Goal: Find specific page/section: Find specific page/section

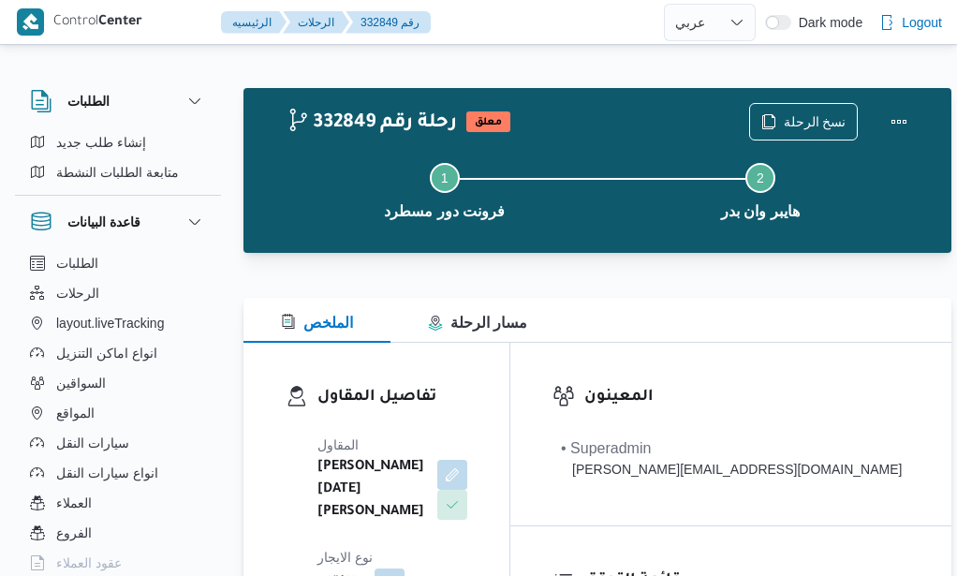
select select "ar"
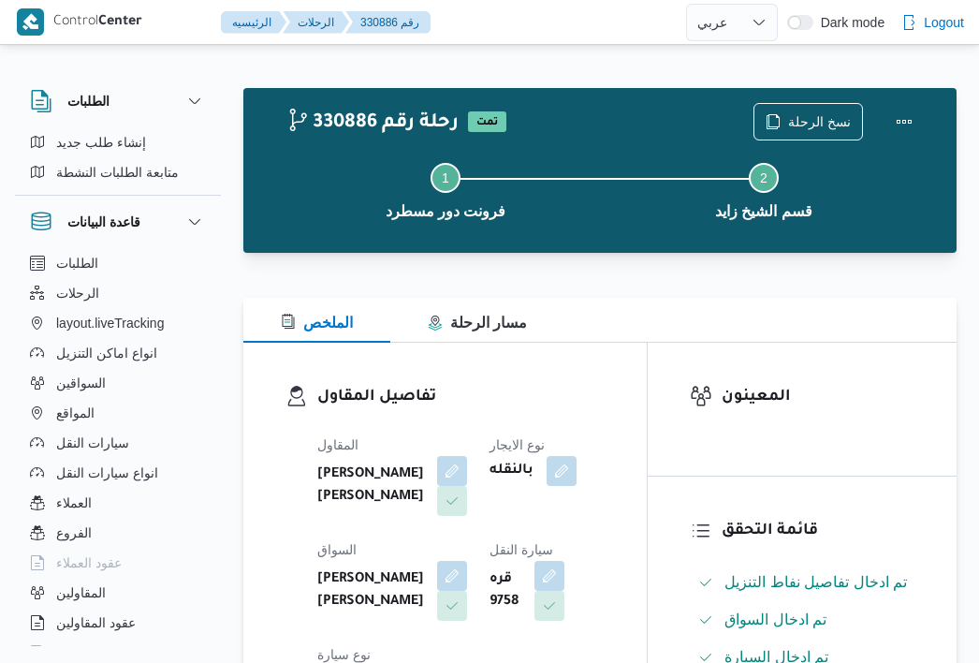
select select "ar"
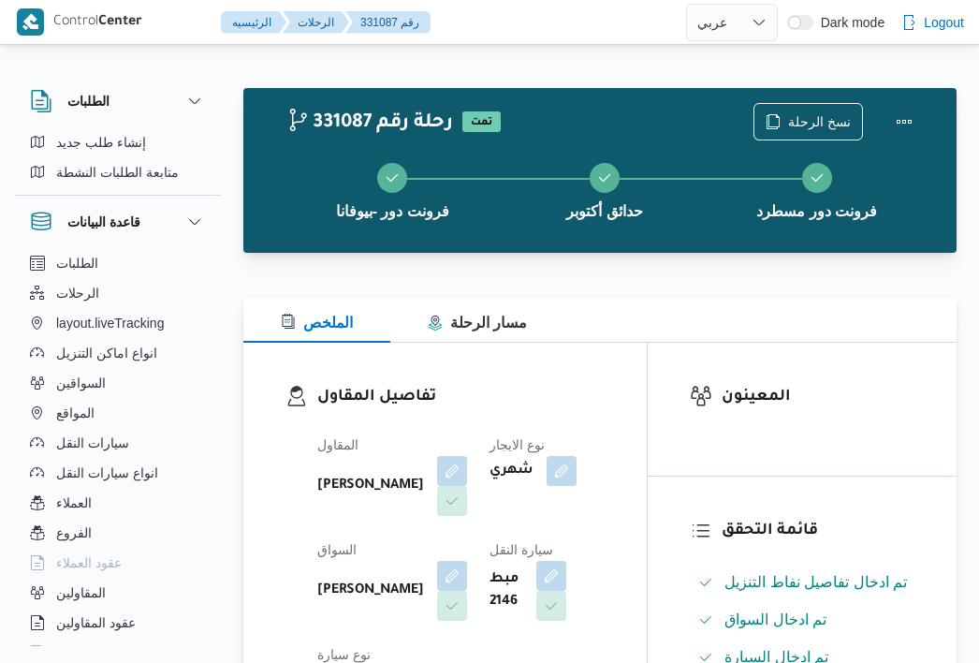
select select "ar"
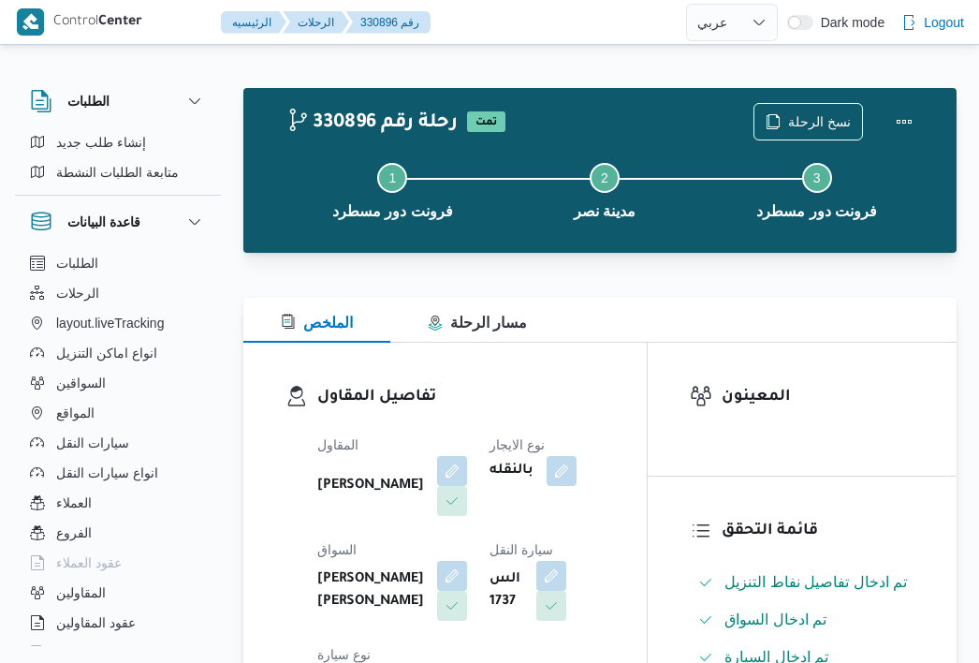
select select "ar"
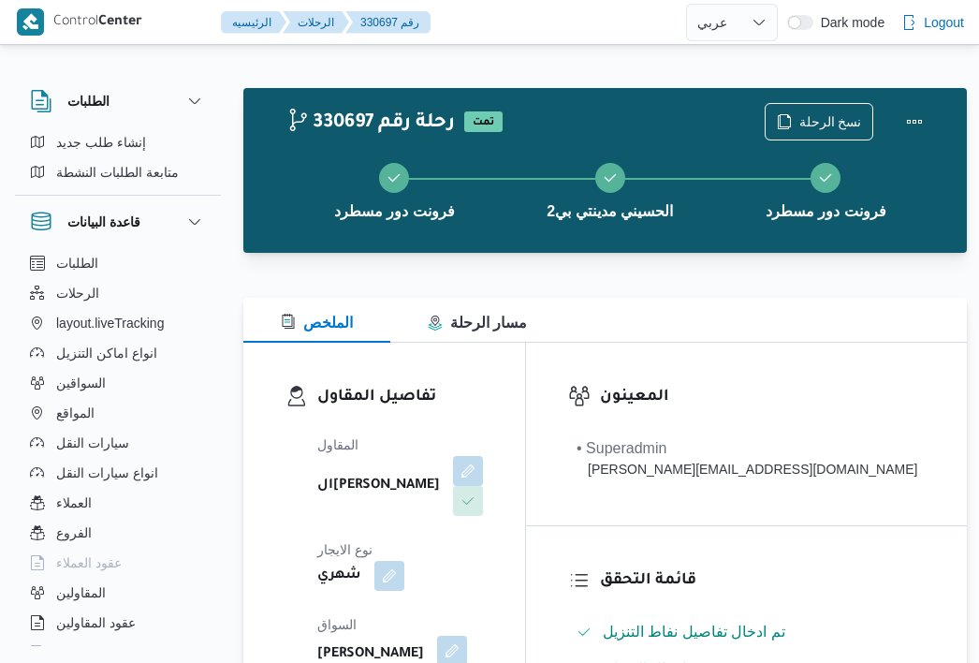
select select "ar"
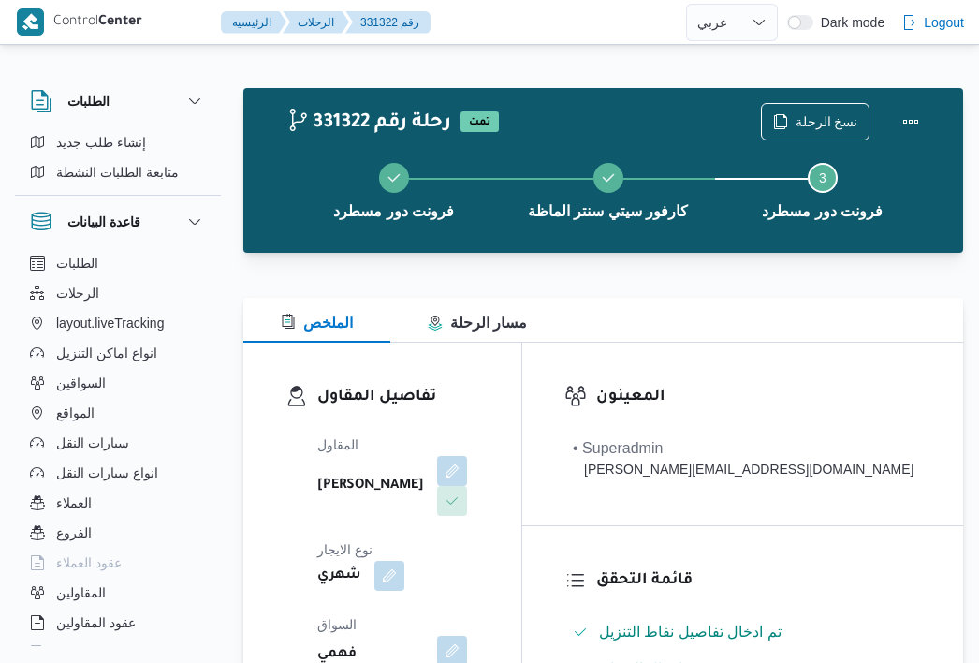
select select "ar"
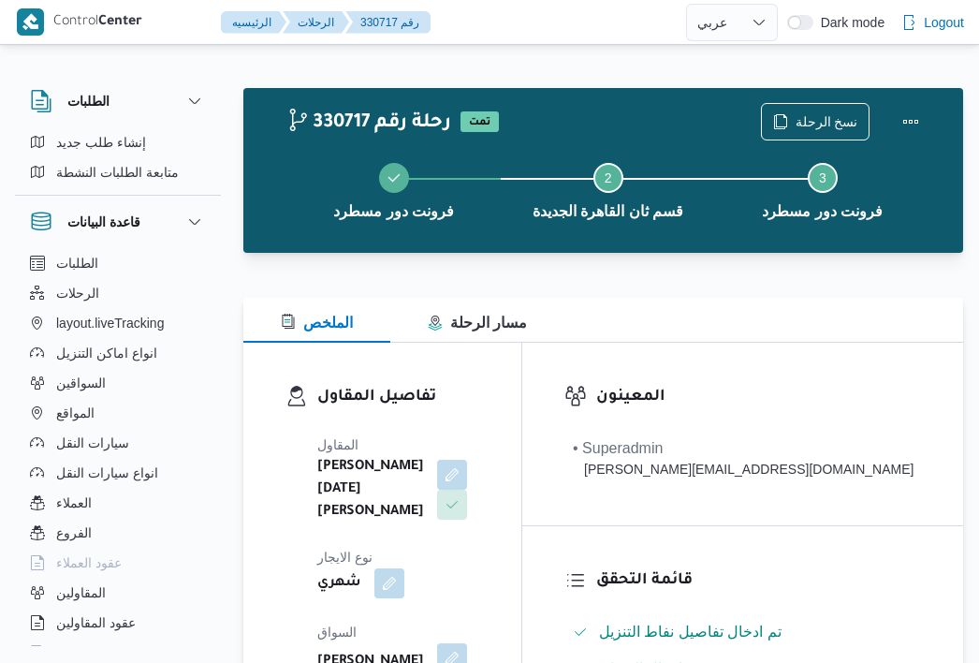
select select "ar"
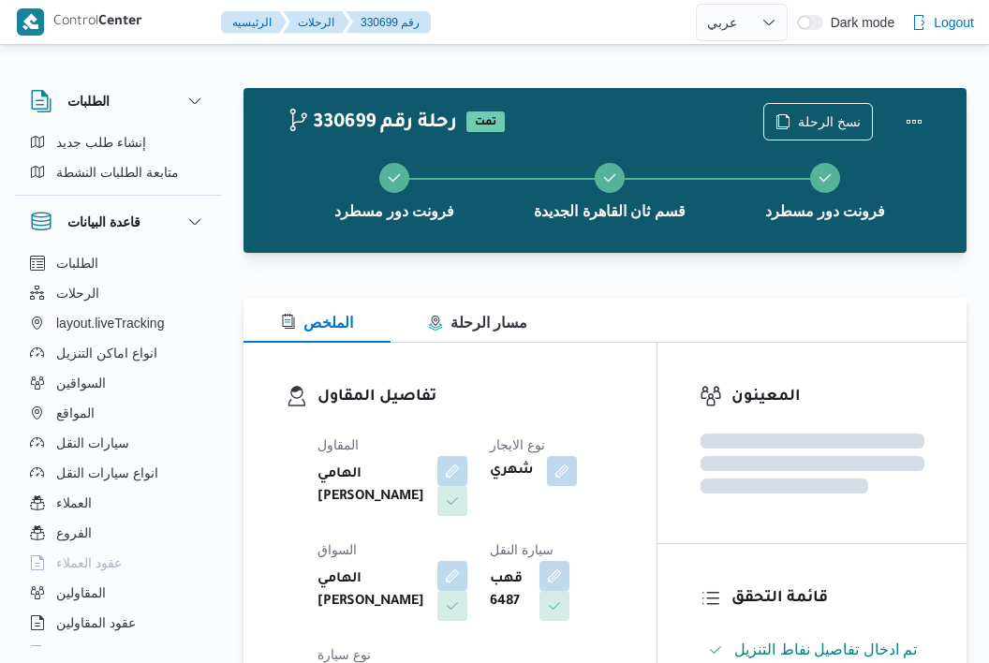
select select "ar"
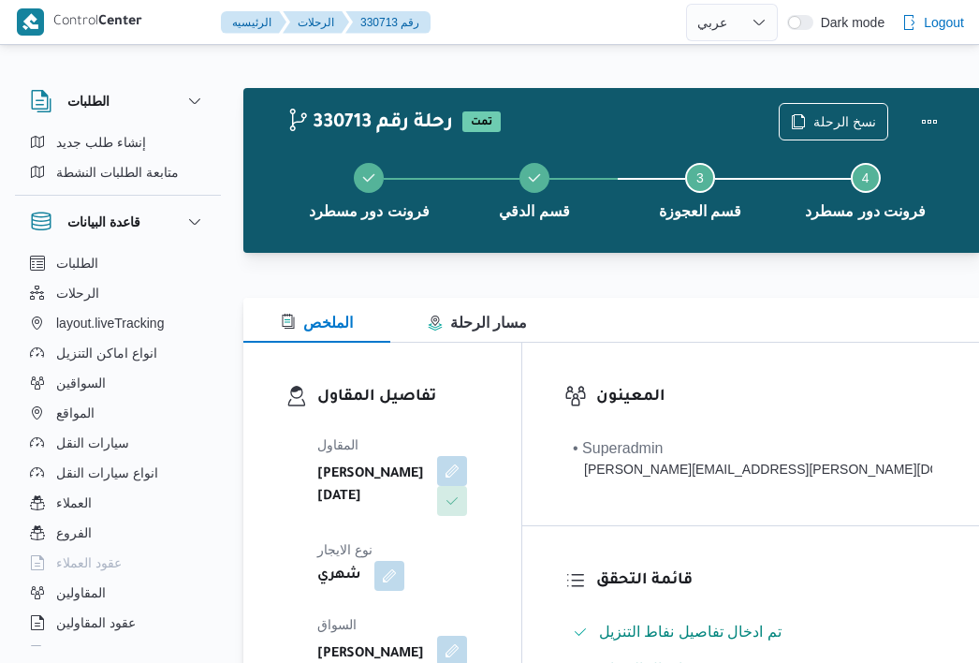
select select "ar"
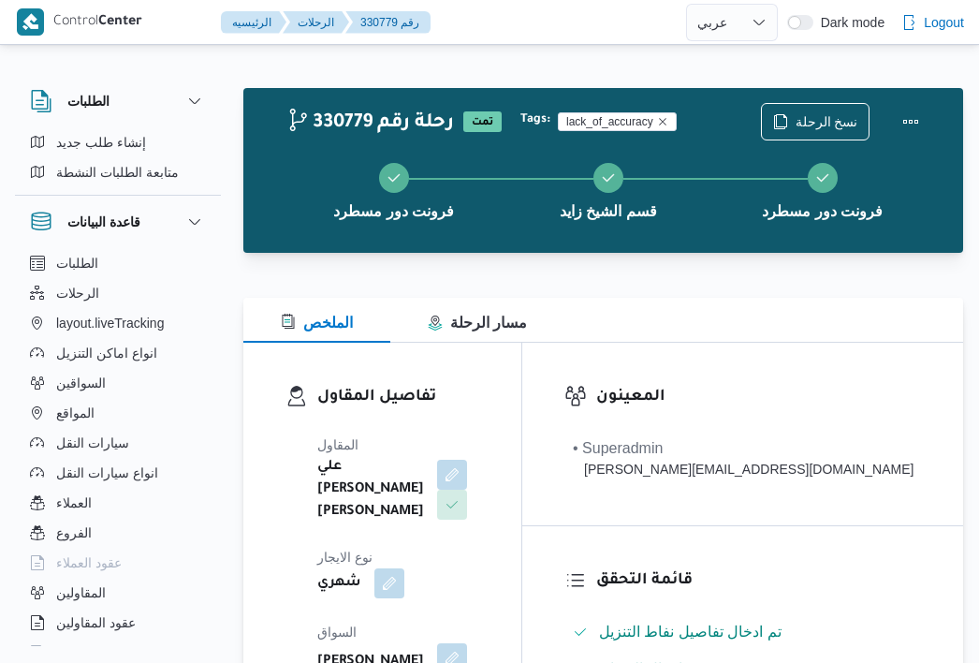
select select "ar"
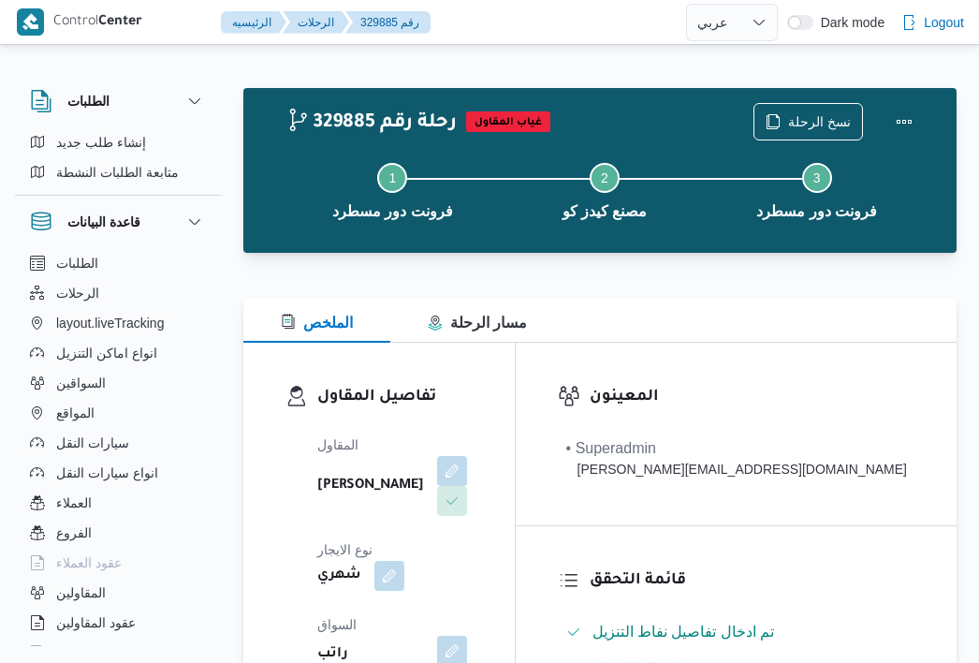
select select "ar"
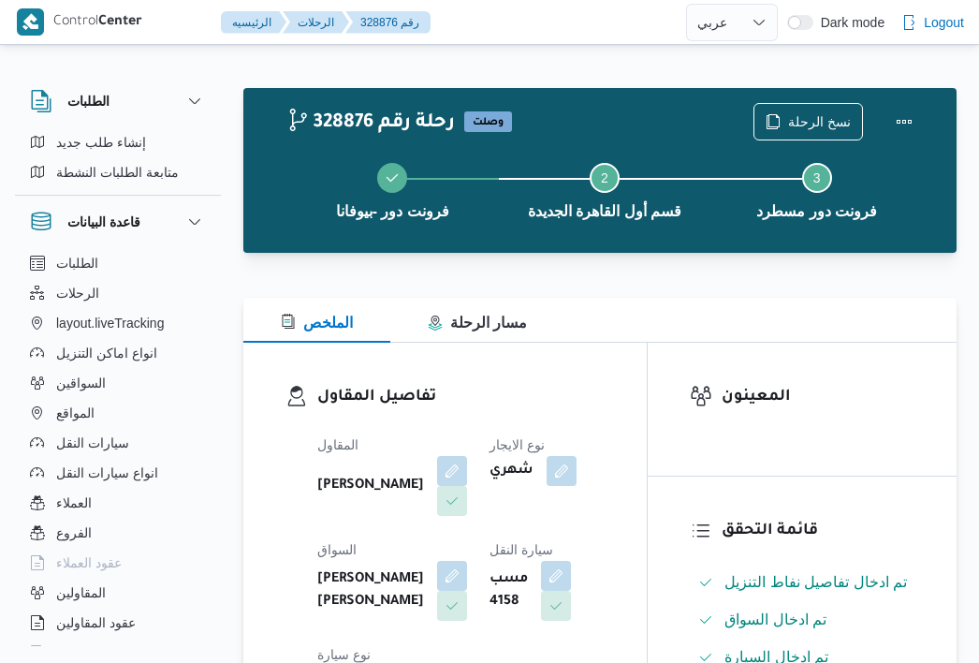
select select "ar"
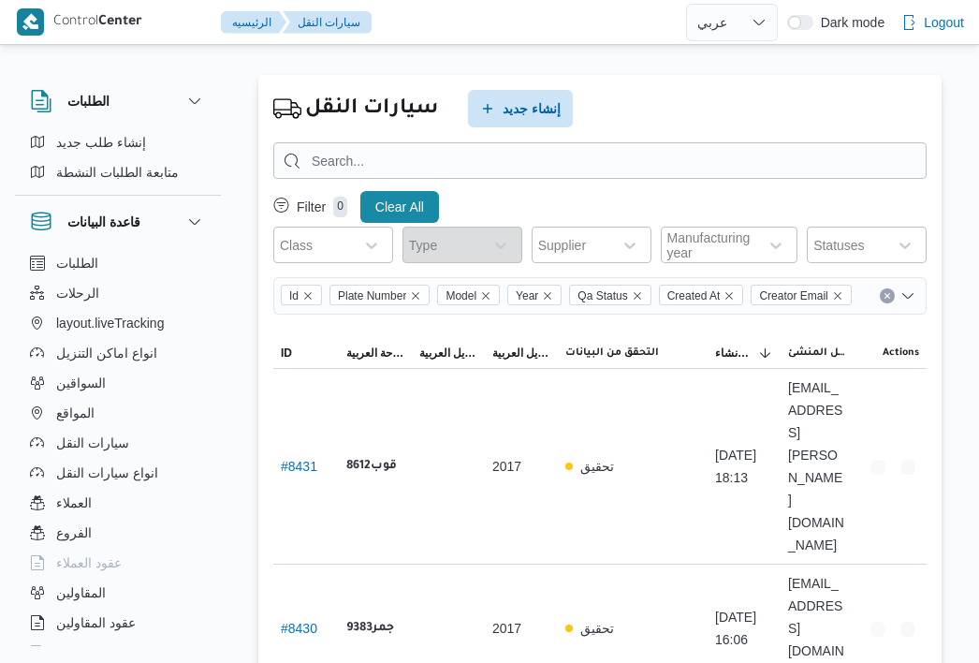
select select "ar"
